Goal: Find specific page/section: Find specific page/section

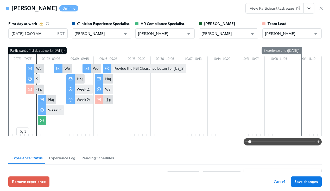
scroll to position [375, 0]
click at [325, 9] on div "[PERSON_NAME] On Time View Participant task page" at bounding box center [165, 8] width 330 height 17
click at [320, 8] on icon "button" at bounding box center [321, 8] width 5 height 5
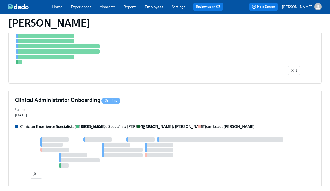
click at [148, 6] on link "Employees" at bounding box center [154, 6] width 19 height 5
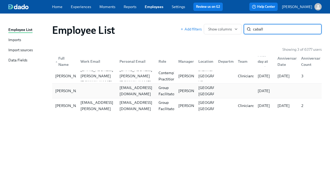
type input "caball"
click at [136, 92] on div "[EMAIL_ADDRESS][DOMAIN_NAME]" at bounding box center [135, 91] width 37 height 12
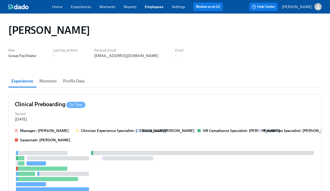
scroll to position [144, 0]
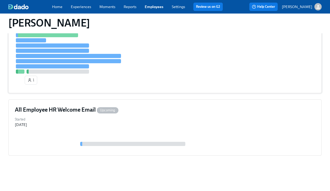
click at [163, 73] on div "1" at bounding box center [165, 47] width 300 height 80
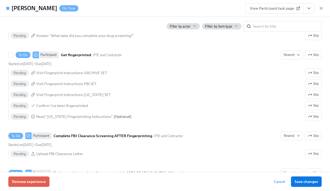
scroll to position [881, 0]
